Goal: Task Accomplishment & Management: Use online tool/utility

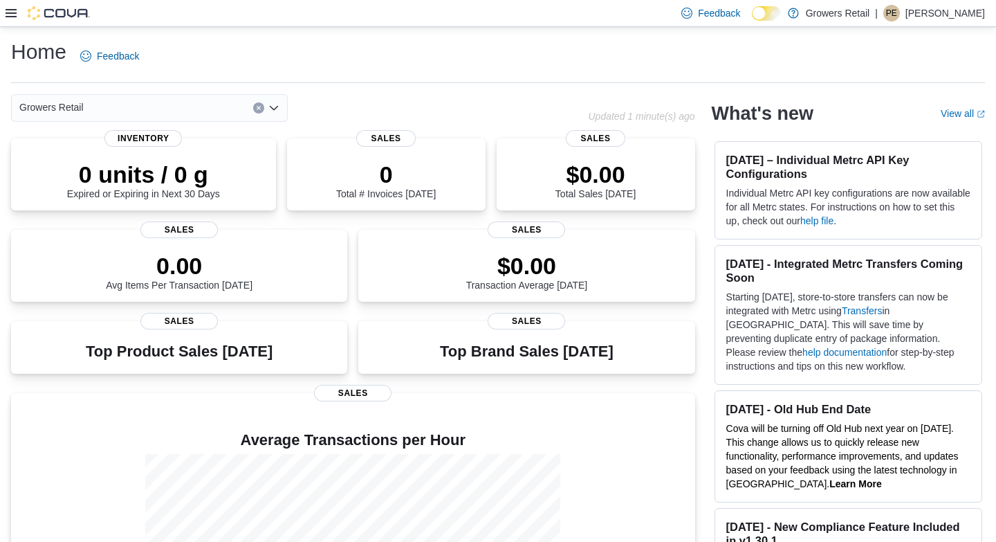
click at [10, 15] on icon at bounding box center [11, 13] width 11 height 11
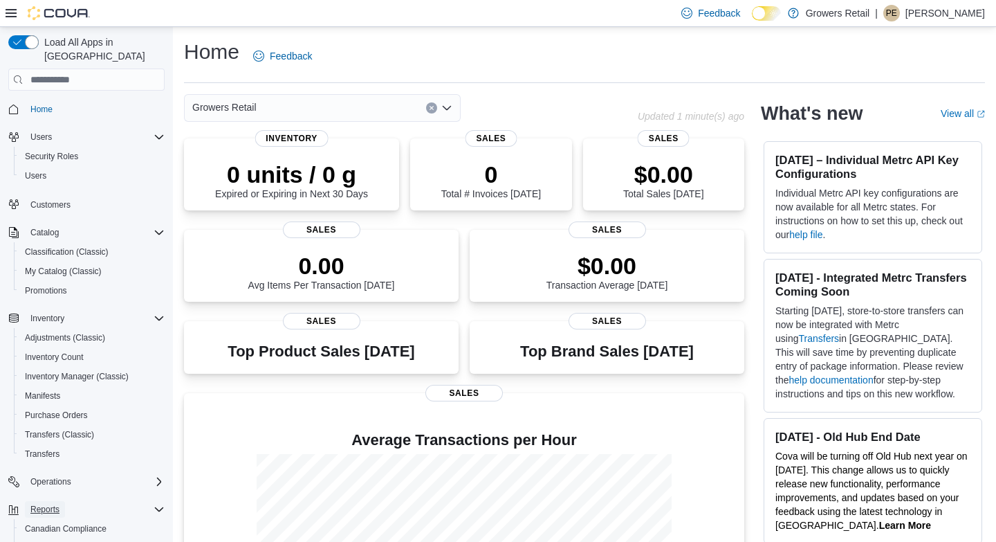
click at [48, 504] on span "Reports" at bounding box center [44, 509] width 29 height 11
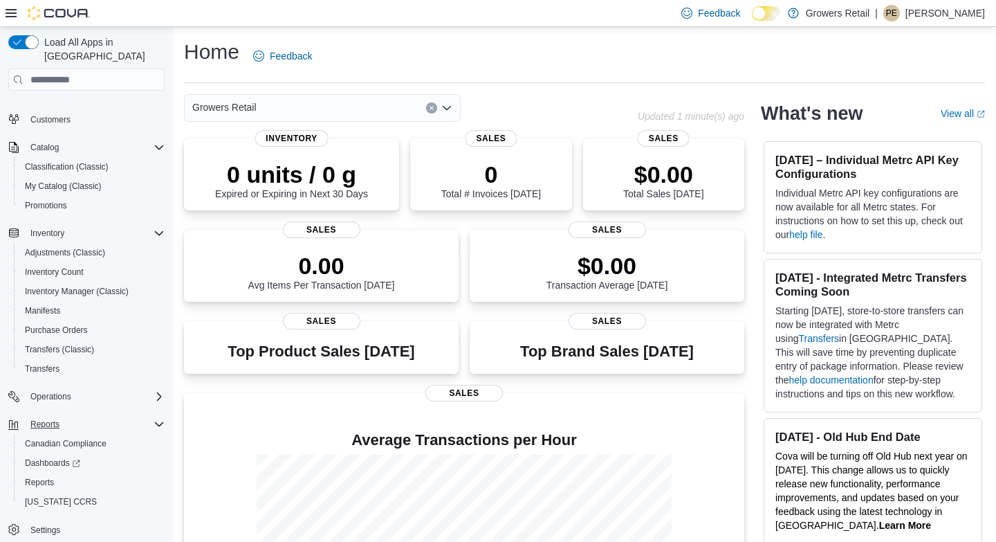
scroll to position [14, 0]
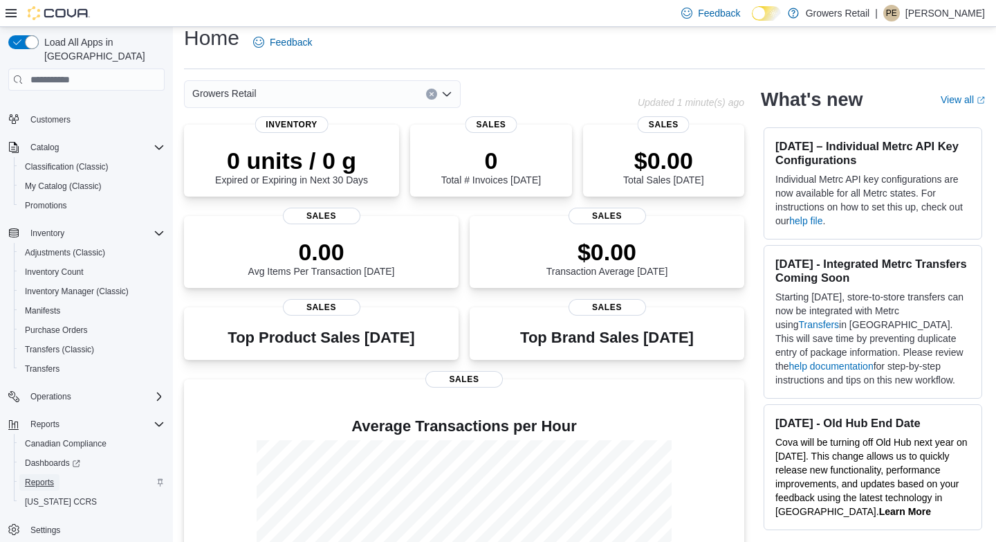
click at [39, 477] on span "Reports" at bounding box center [39, 482] width 29 height 11
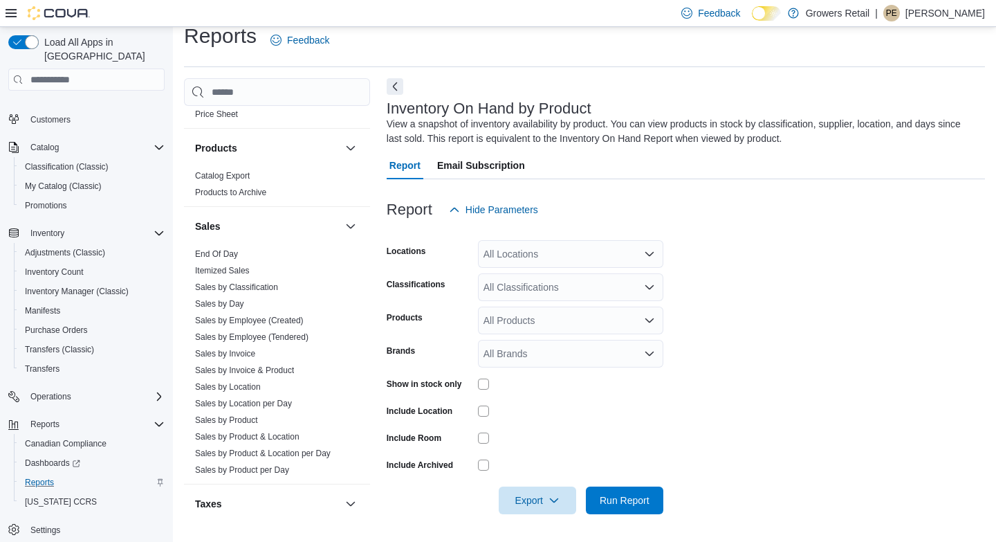
scroll to position [874, 0]
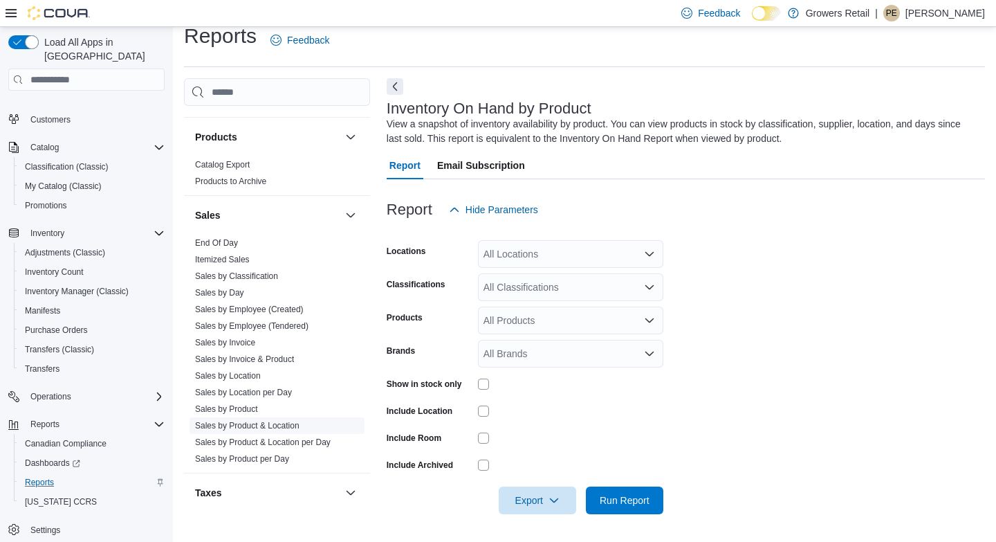
click at [229, 423] on link "Sales by Product & Location" at bounding box center [247, 426] width 104 height 10
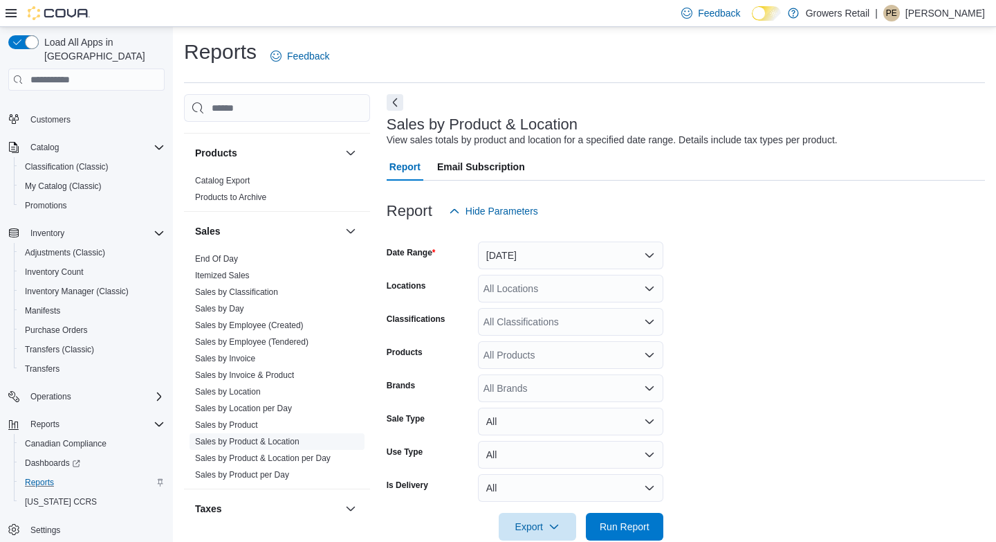
scroll to position [26, 0]
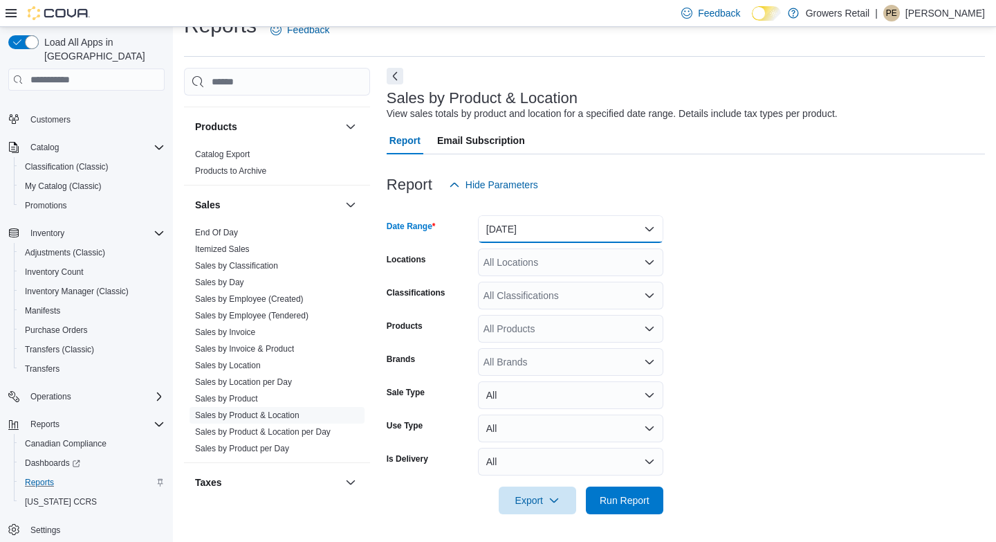
click at [534, 226] on button "[DATE]" at bounding box center [570, 229] width 185 height 28
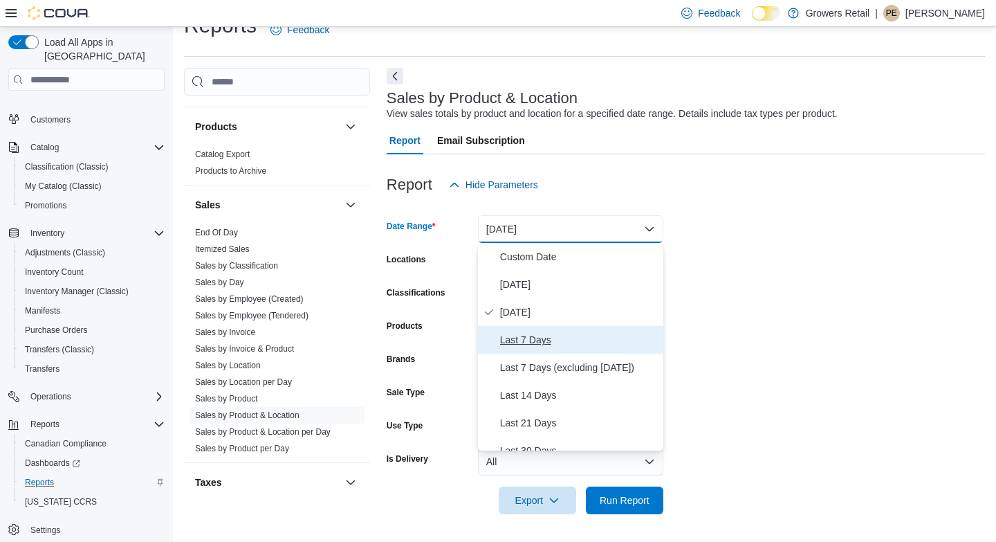
click at [512, 347] on span "Last 7 Days" at bounding box center [579, 339] width 158 height 17
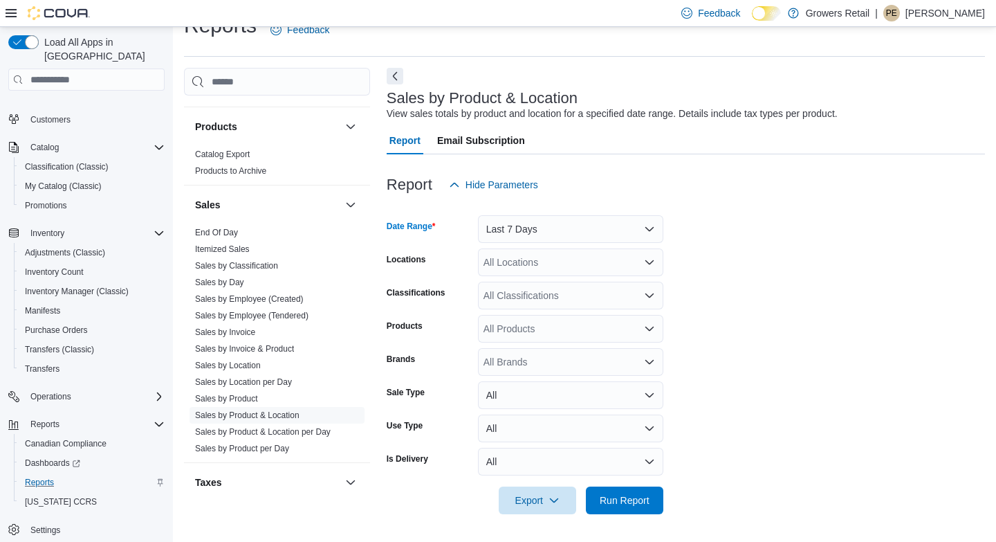
click at [519, 261] on div "All Locations" at bounding box center [570, 262] width 185 height 28
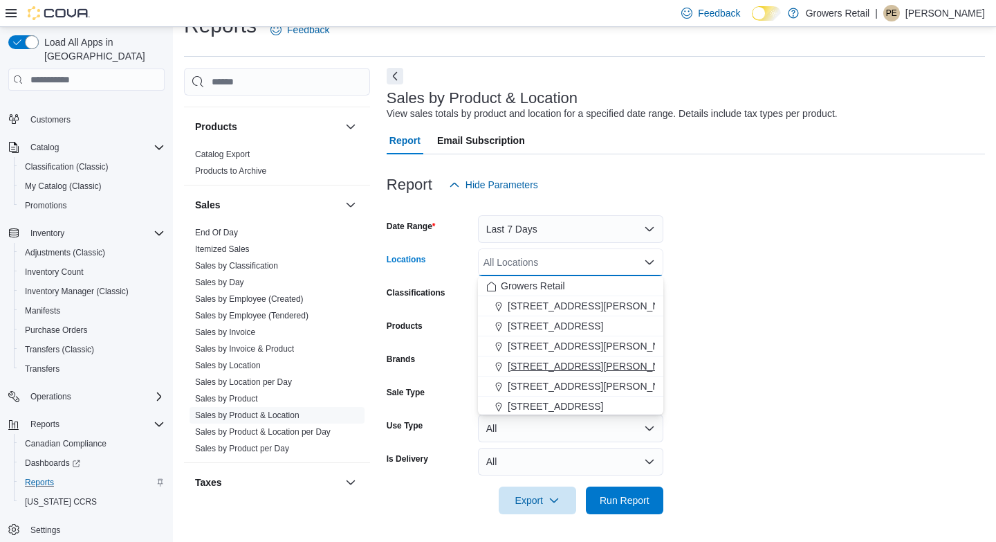
click at [531, 360] on span "[STREET_ADDRESS][PERSON_NAME]" at bounding box center [596, 366] width 176 height 14
click at [715, 315] on form "Date Range Last 7 Days Locations [STREET_ADDRESS][PERSON_NAME] Selected. [STREE…" at bounding box center [686, 356] width 598 height 315
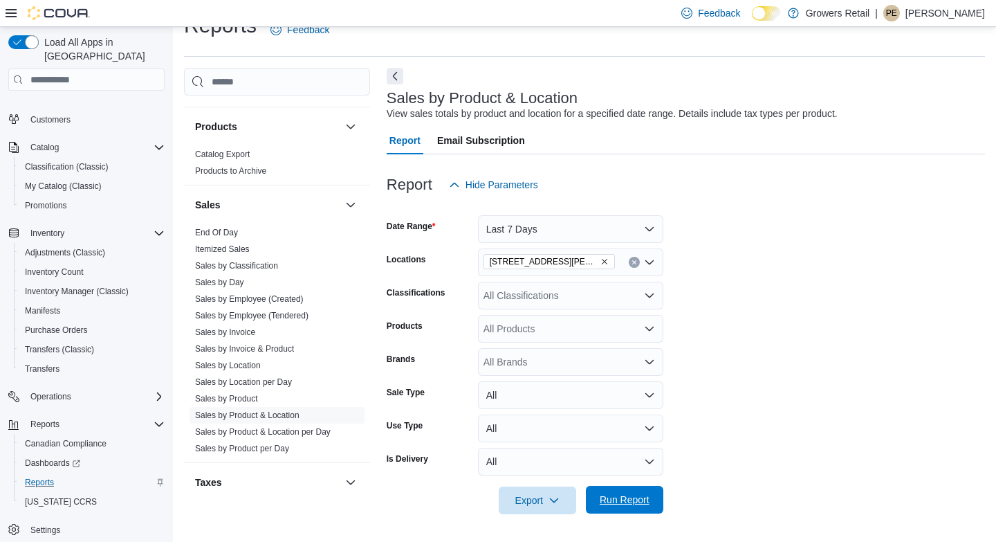
click at [621, 495] on span "Run Report" at bounding box center [625, 500] width 50 height 14
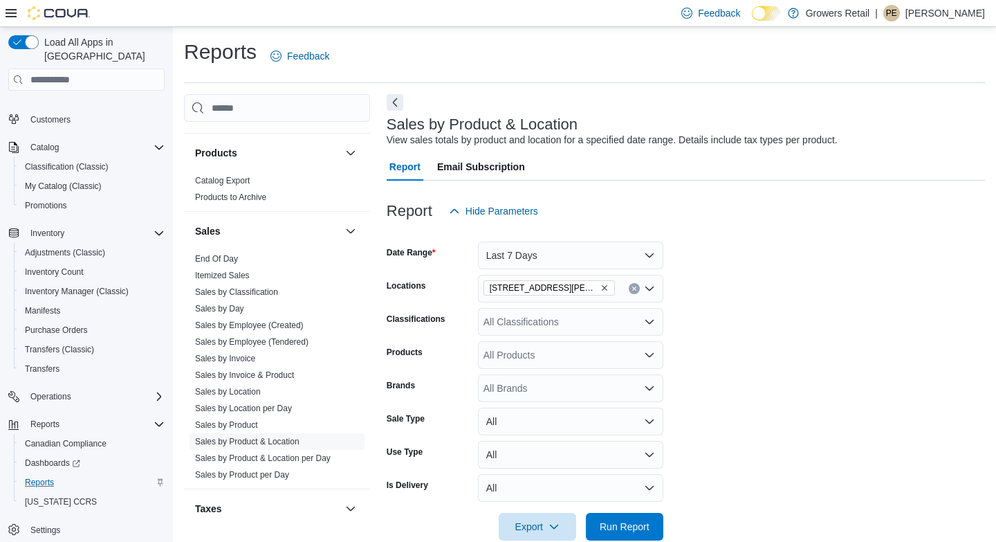
scroll to position [3, 0]
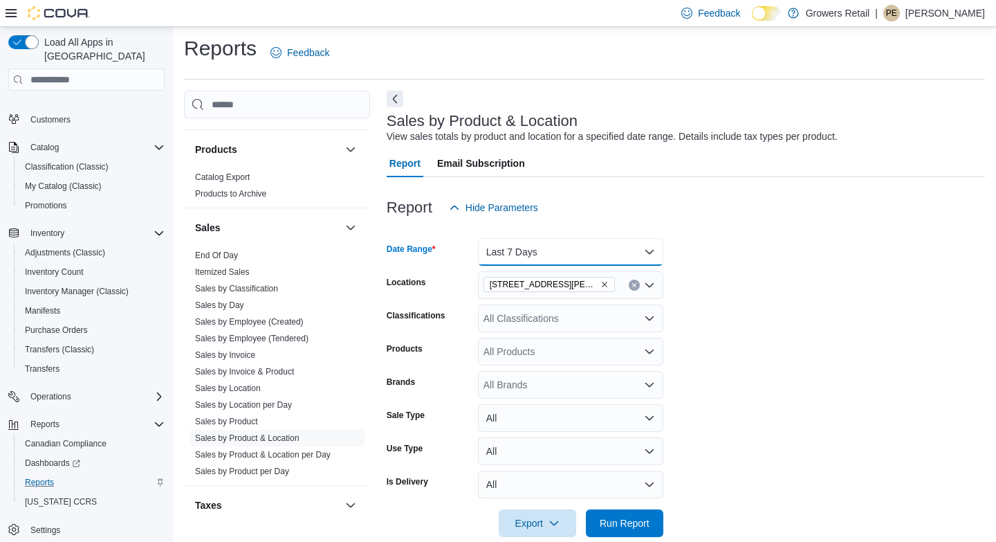
click at [524, 249] on button "Last 7 Days" at bounding box center [570, 252] width 185 height 28
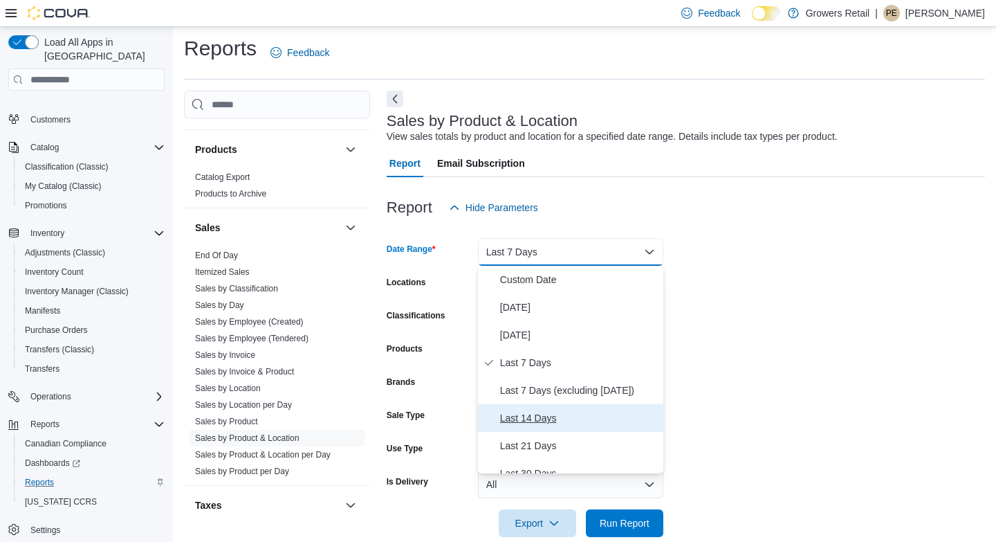
click at [526, 410] on span "Last 14 Days" at bounding box center [579, 418] width 158 height 17
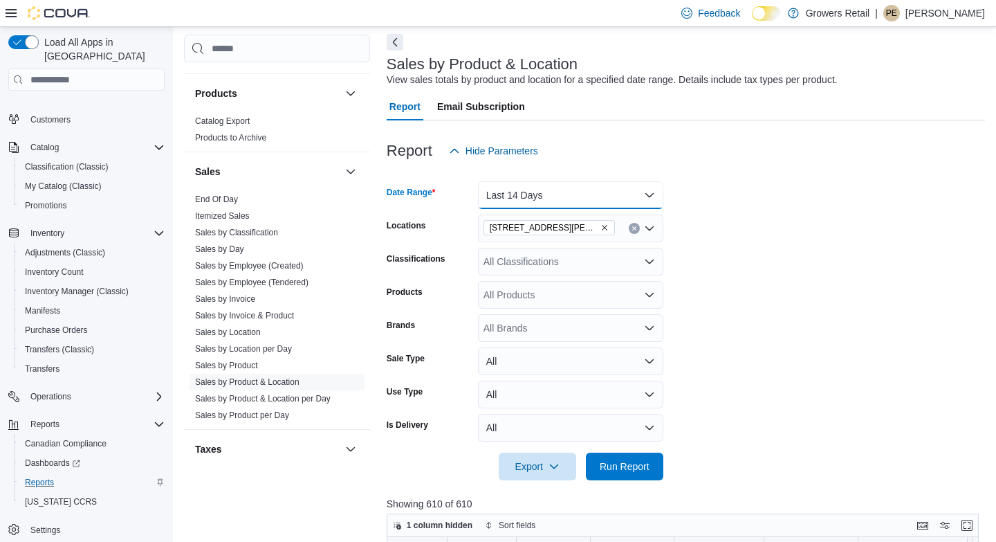
scroll to position [101, 0]
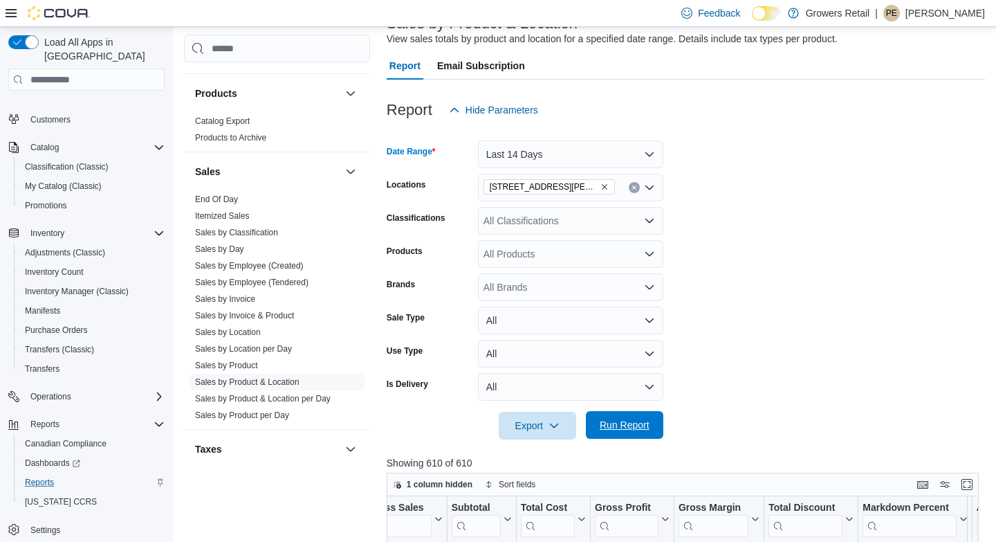
click at [640, 423] on span "Run Report" at bounding box center [625, 425] width 50 height 14
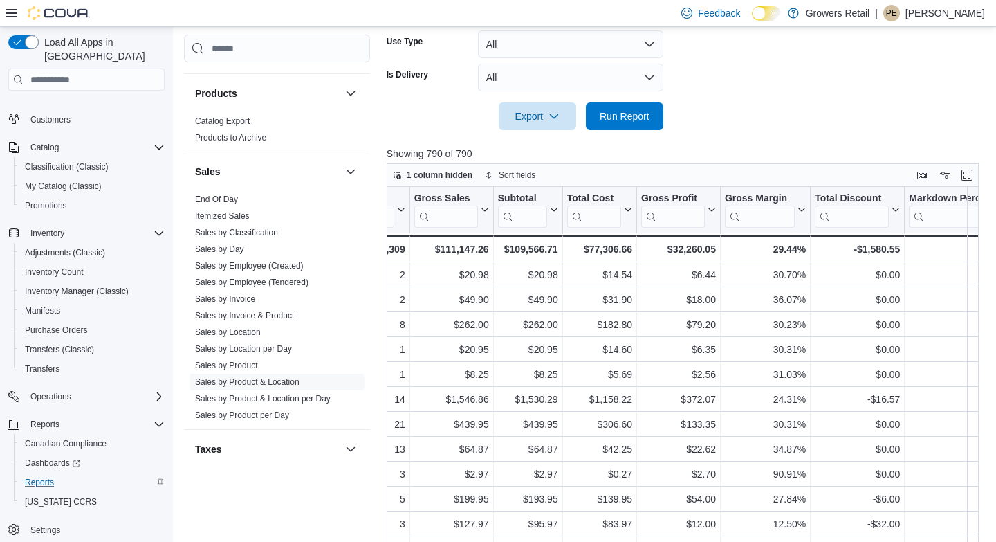
scroll to position [0, 919]
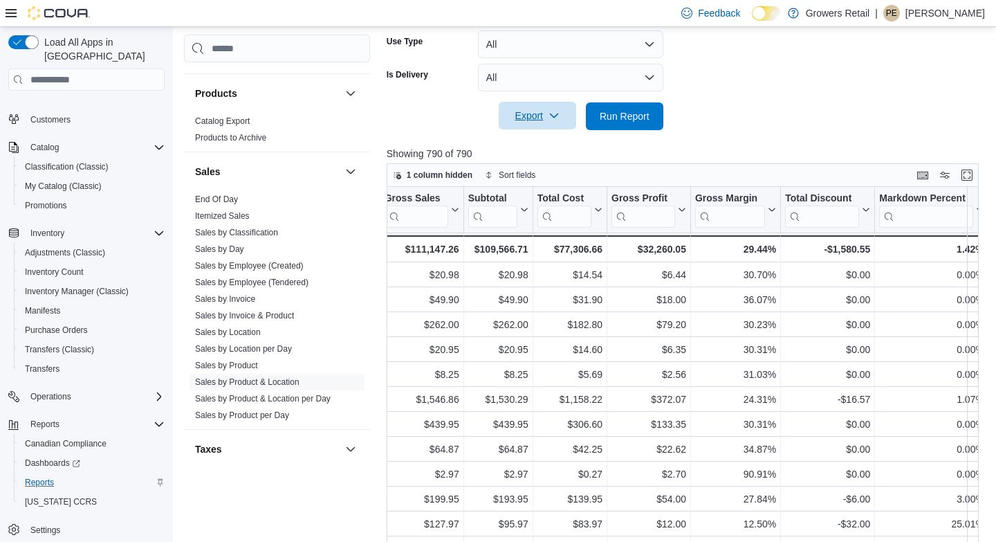
click at [539, 119] on span "Export" at bounding box center [537, 116] width 61 height 28
click at [526, 148] on span "Export to Excel" at bounding box center [538, 143] width 62 height 11
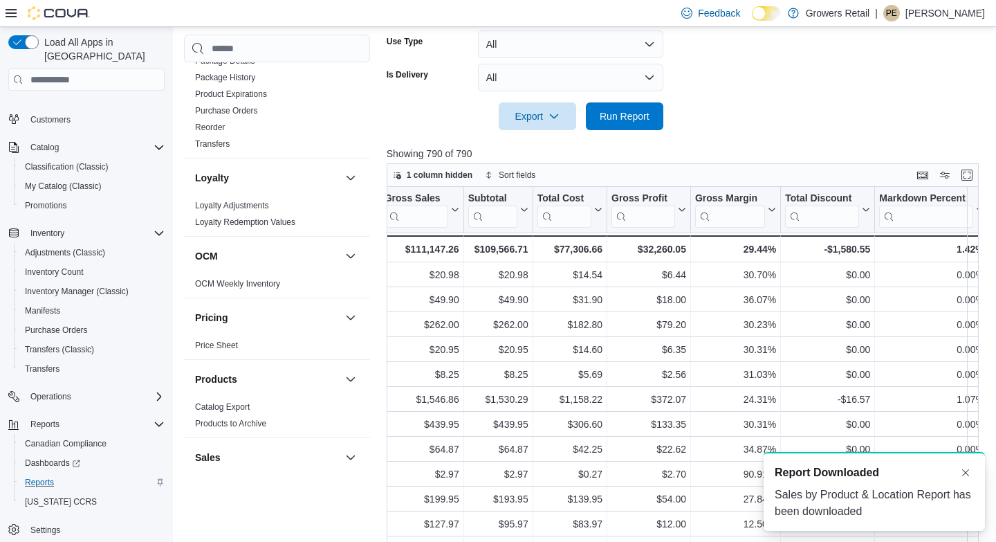
scroll to position [396, 0]
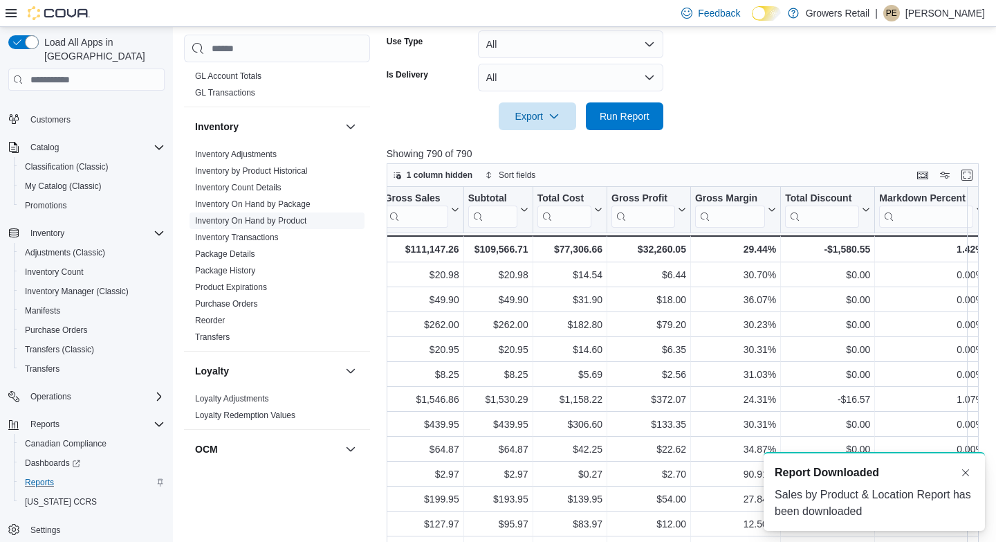
click at [248, 224] on link "Inventory On Hand by Product" at bounding box center [250, 221] width 111 height 10
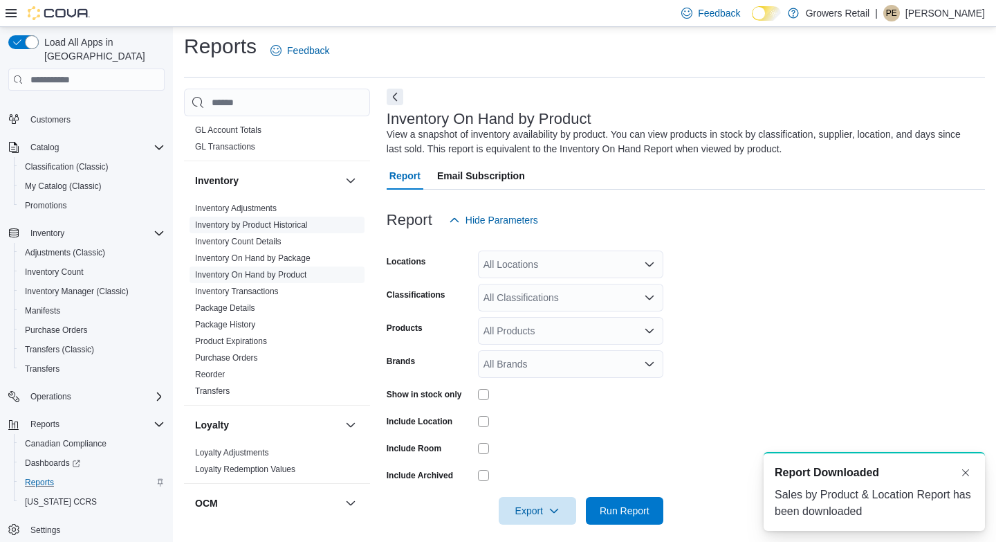
scroll to position [16, 0]
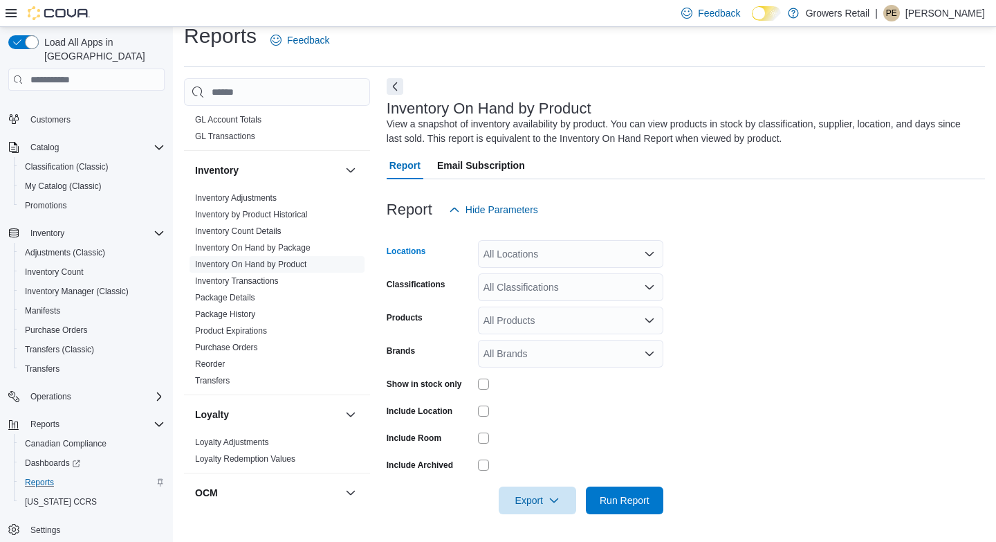
click at [509, 255] on div "All Locations" at bounding box center [570, 254] width 185 height 28
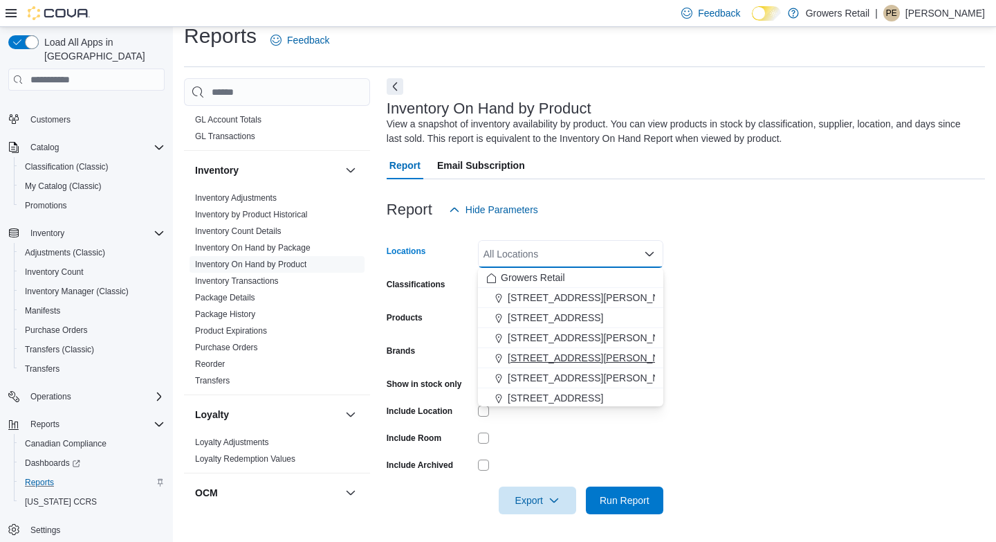
click at [522, 353] on span "[STREET_ADDRESS][PERSON_NAME]" at bounding box center [596, 358] width 176 height 14
click at [733, 210] on div "Report Hide Parameters" at bounding box center [686, 210] width 598 height 28
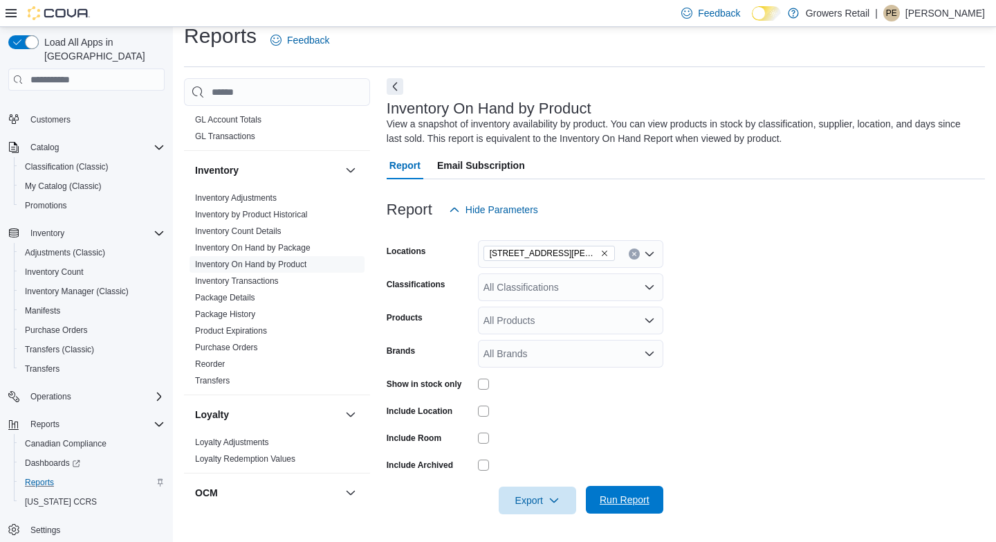
click at [623, 495] on span "Run Report" at bounding box center [625, 500] width 50 height 14
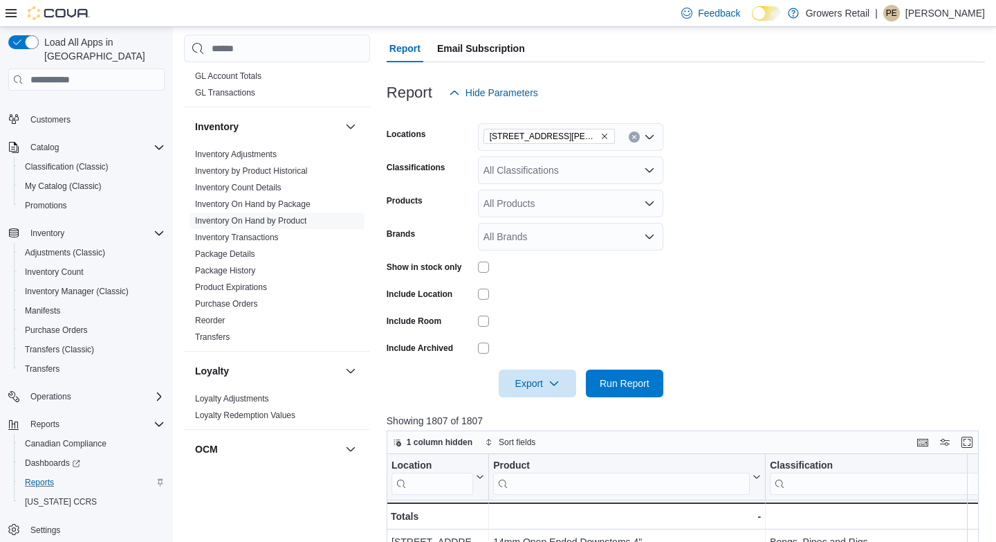
scroll to position [214, 0]
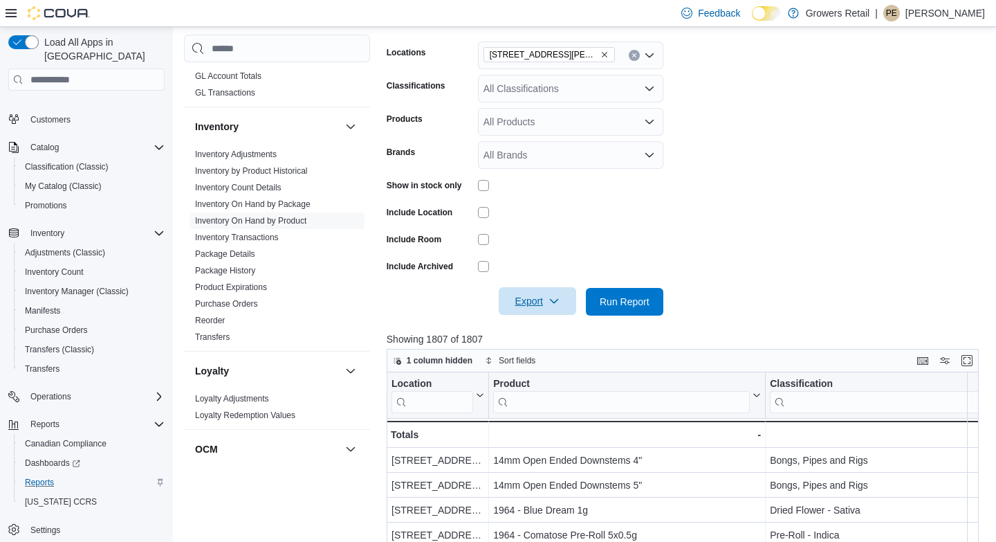
click at [551, 304] on icon "button" at bounding box center [554, 300] width 11 height 11
click at [532, 324] on span "Export to Excel" at bounding box center [538, 329] width 62 height 11
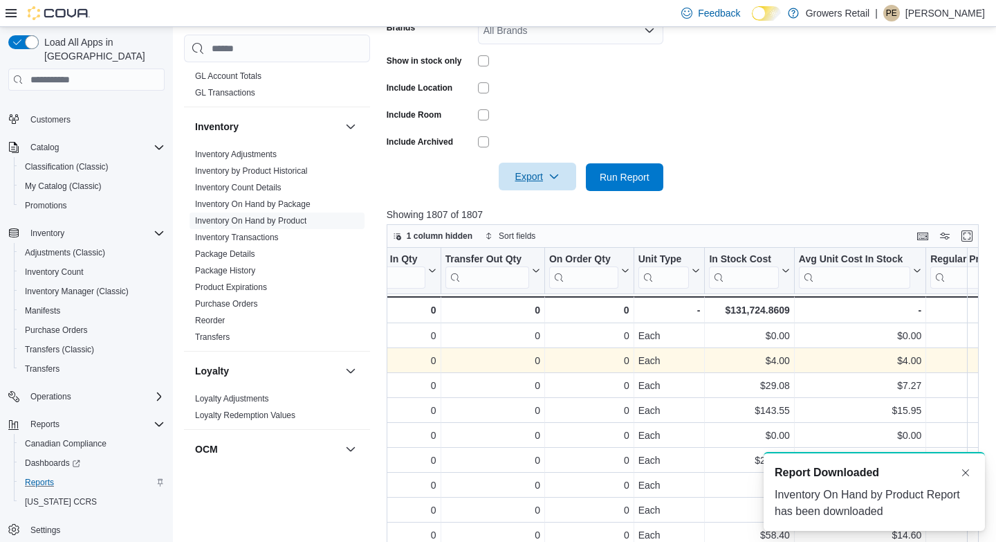
scroll to position [0, 825]
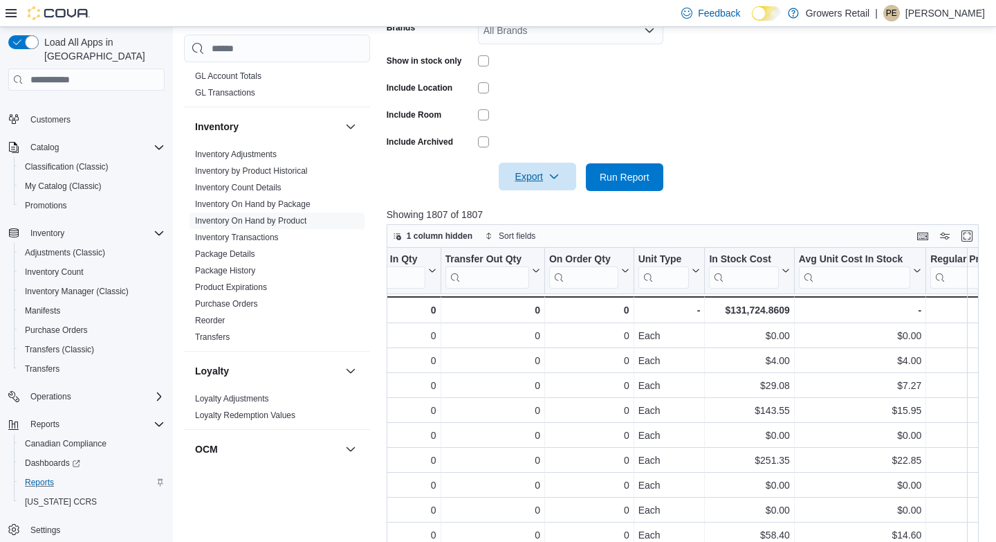
click at [763, 182] on form "Locations [STREET_ADDRESS][PERSON_NAME] Classifications All Classifications Pro…" at bounding box center [686, 45] width 598 height 291
click at [223, 322] on link "Reorder" at bounding box center [210, 320] width 30 height 10
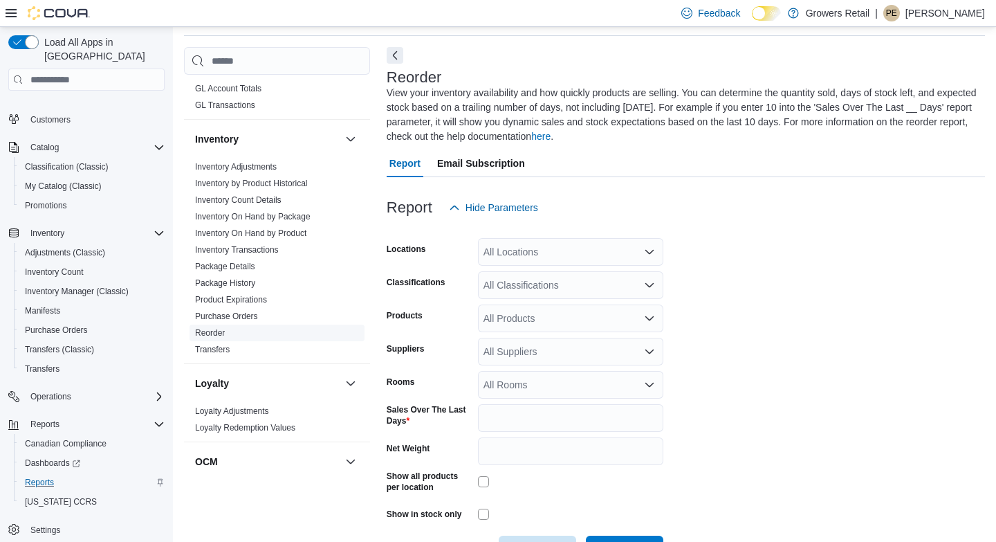
scroll to position [75, 0]
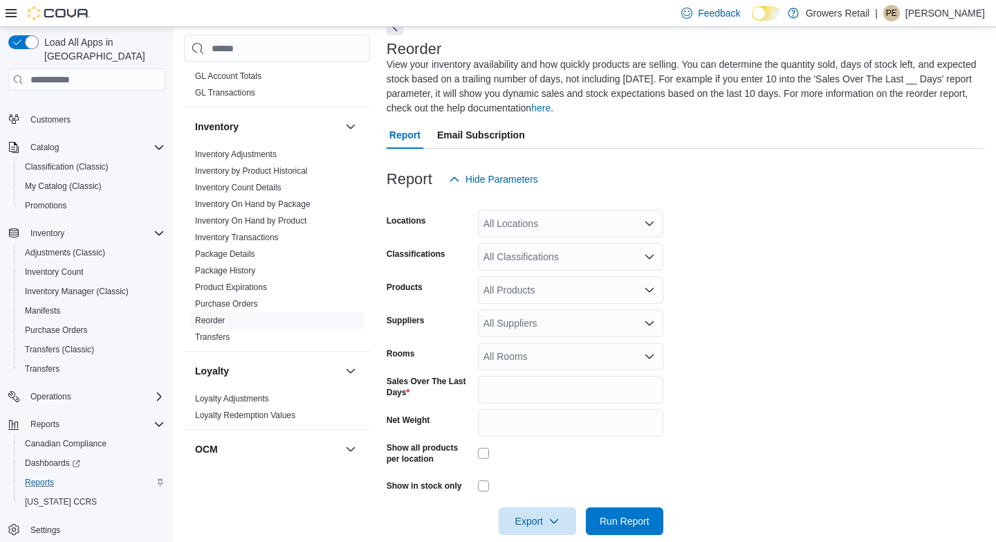
click at [530, 221] on div "All Locations" at bounding box center [570, 224] width 185 height 28
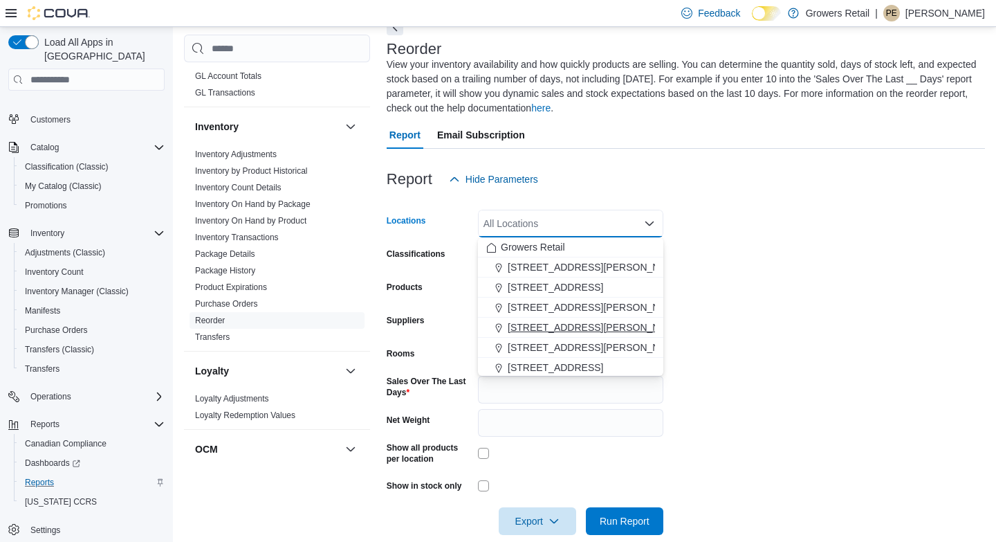
click at [529, 320] on span "[STREET_ADDRESS][PERSON_NAME]" at bounding box center [596, 327] width 176 height 14
click at [724, 265] on form "Locations [STREET_ADDRESS][PERSON_NAME] Selected. [STREET_ADDRESS][PERSON_NAME]…" at bounding box center [686, 364] width 598 height 342
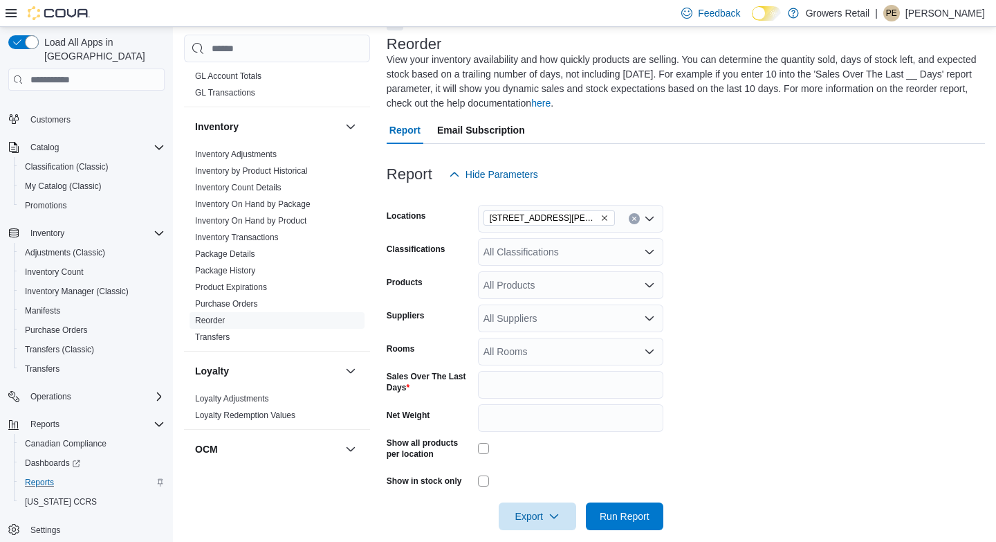
scroll to position [95, 0]
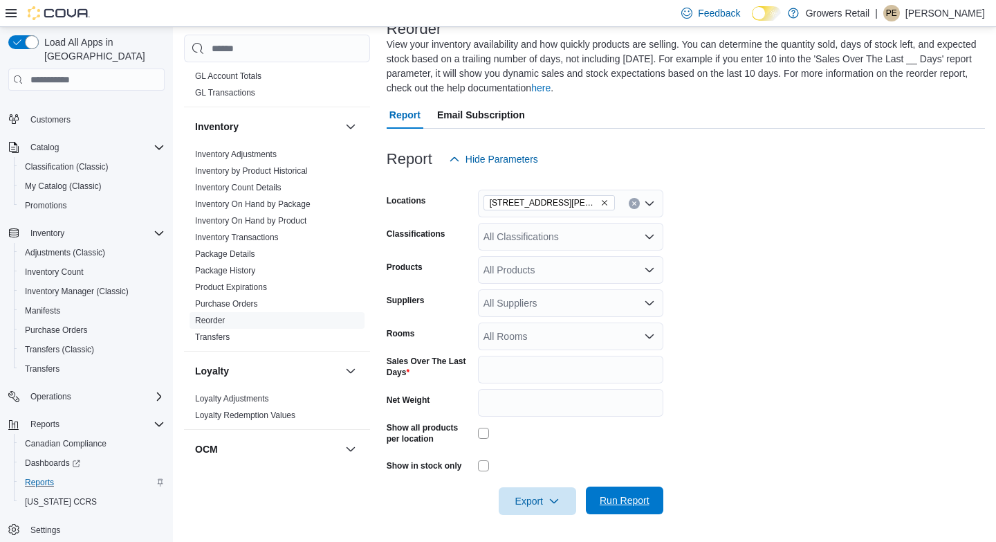
click at [624, 501] on span "Run Report" at bounding box center [625, 500] width 50 height 14
click at [549, 499] on icon "button" at bounding box center [548, 500] width 11 height 11
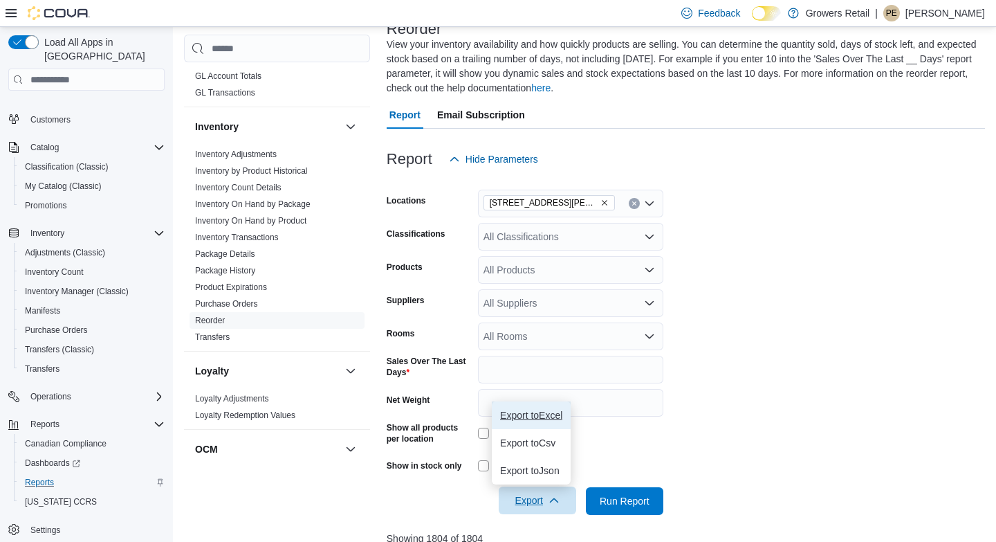
click at [526, 414] on span "Export to Excel" at bounding box center [531, 415] width 62 height 11
